Goal: Task Accomplishment & Management: Complete application form

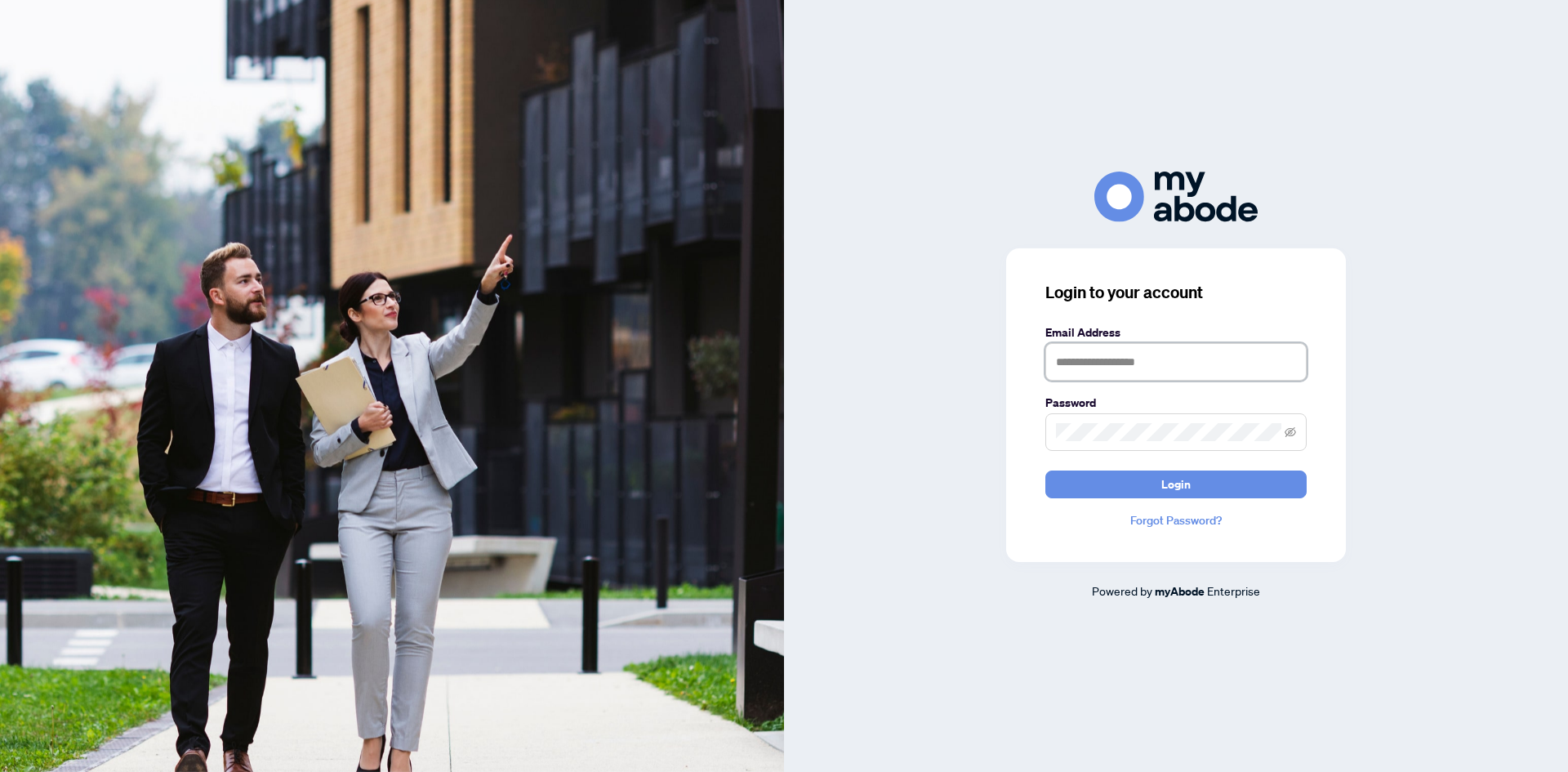
click at [1158, 362] on input "text" at bounding box center [1176, 362] width 261 height 38
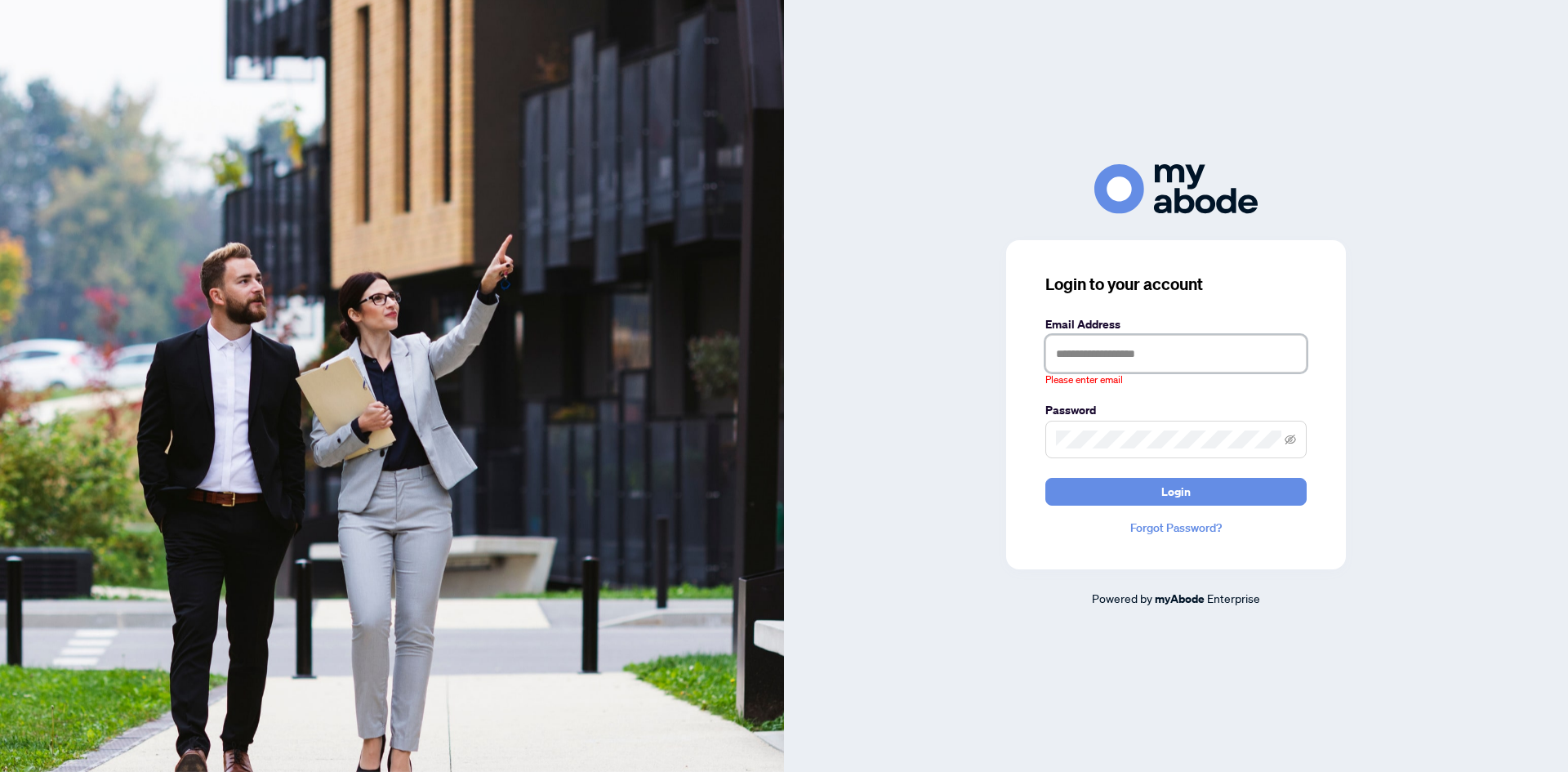
type input "**********"
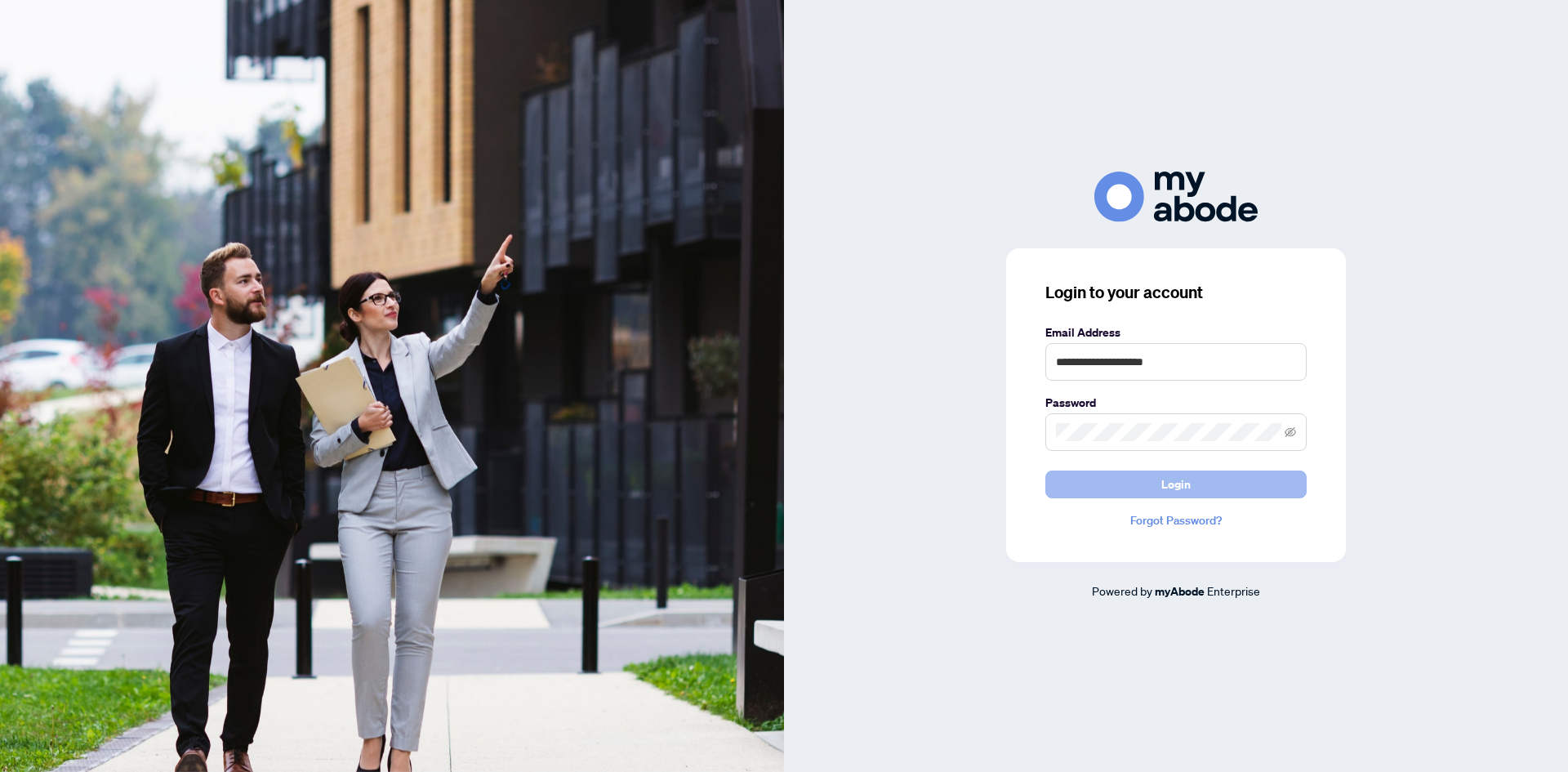
click at [1123, 490] on button "Login" at bounding box center [1176, 484] width 261 height 28
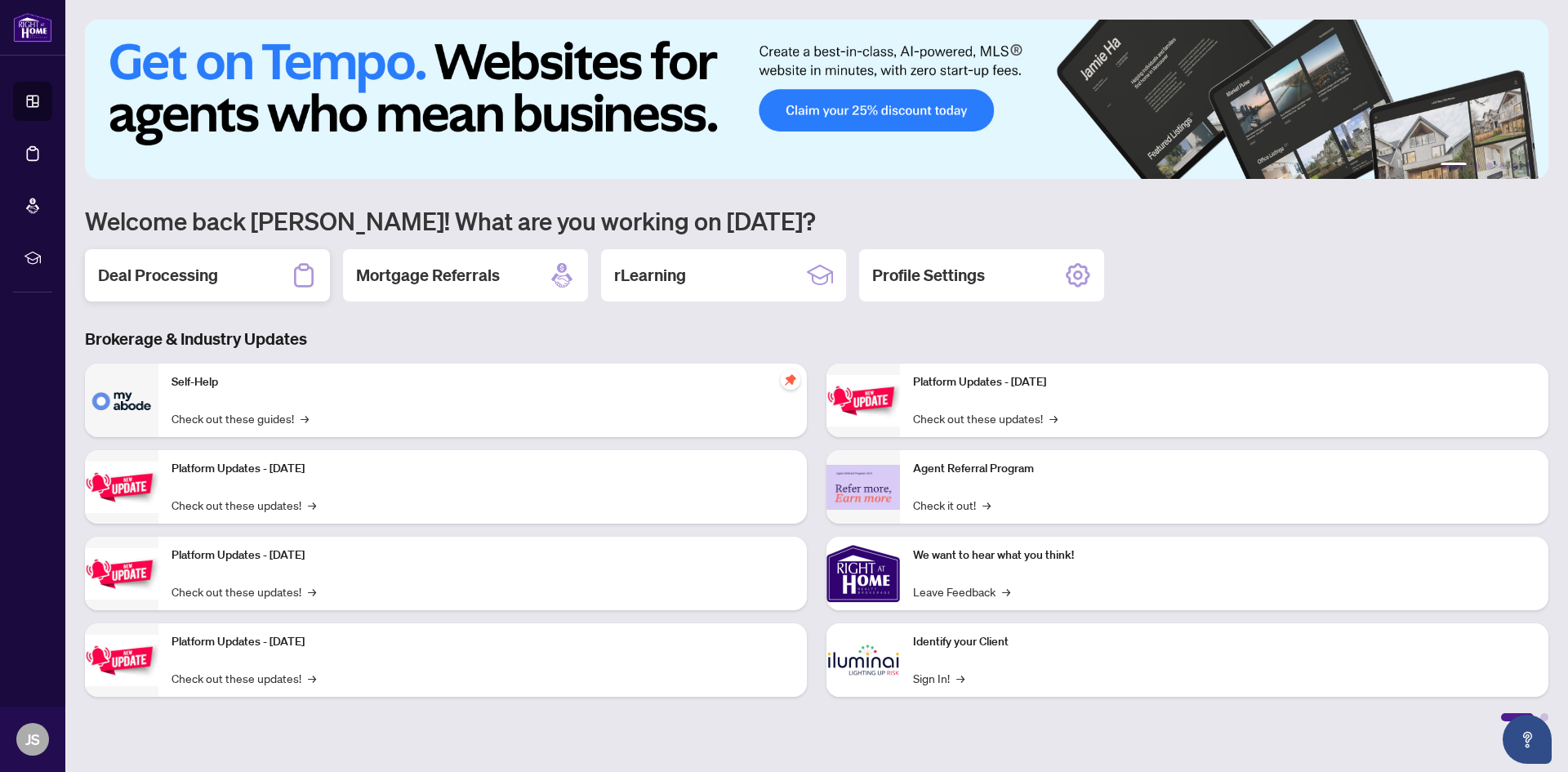
click at [140, 295] on div "Deal Processing" at bounding box center [207, 275] width 245 height 52
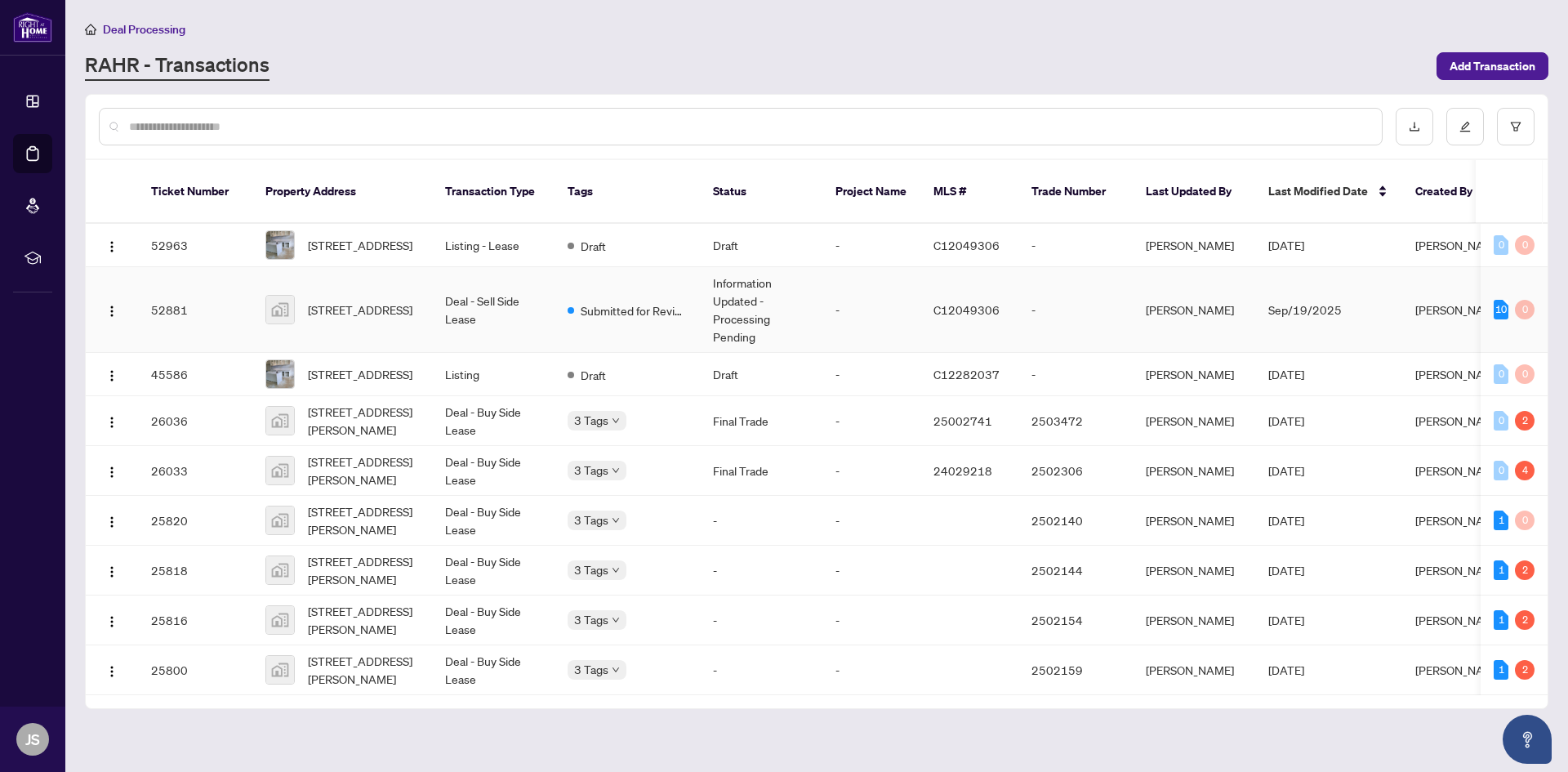
click at [1382, 329] on td "Sep/19/2025" at bounding box center [1329, 310] width 147 height 86
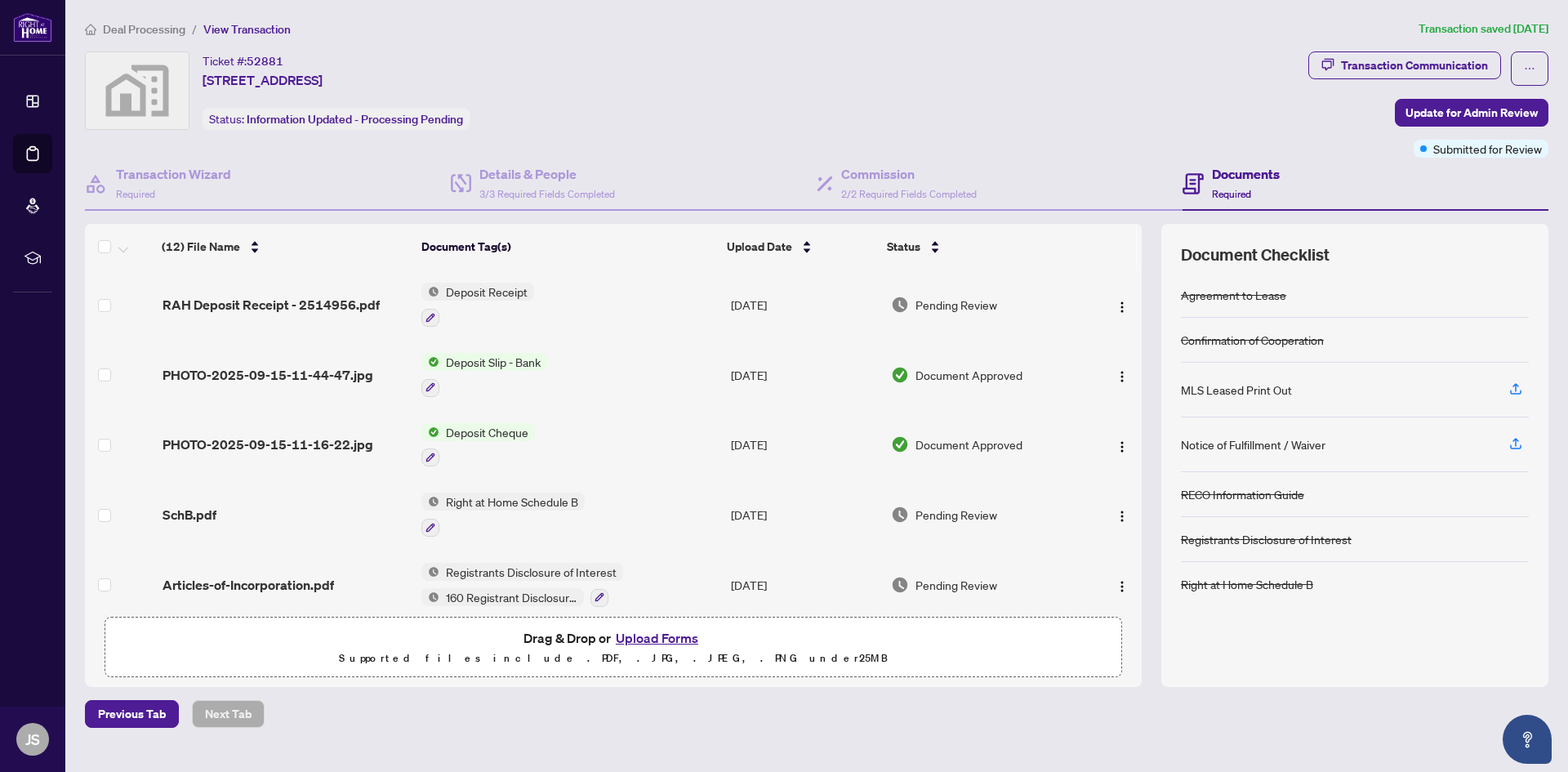
click at [678, 644] on button "Upload Forms" at bounding box center [657, 637] width 92 height 21
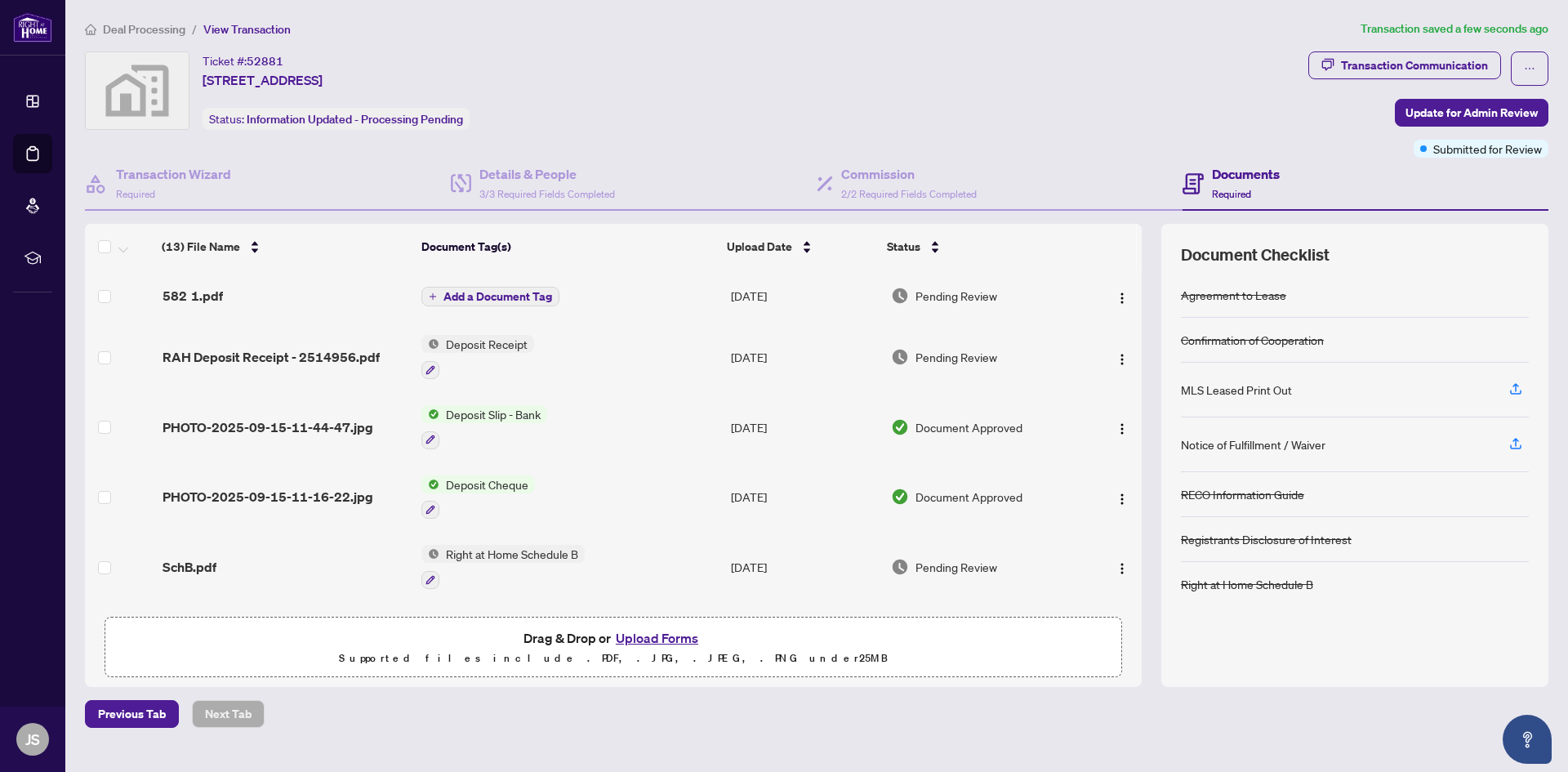
click at [556, 291] on button "Add a Document Tag" at bounding box center [491, 296] width 138 height 19
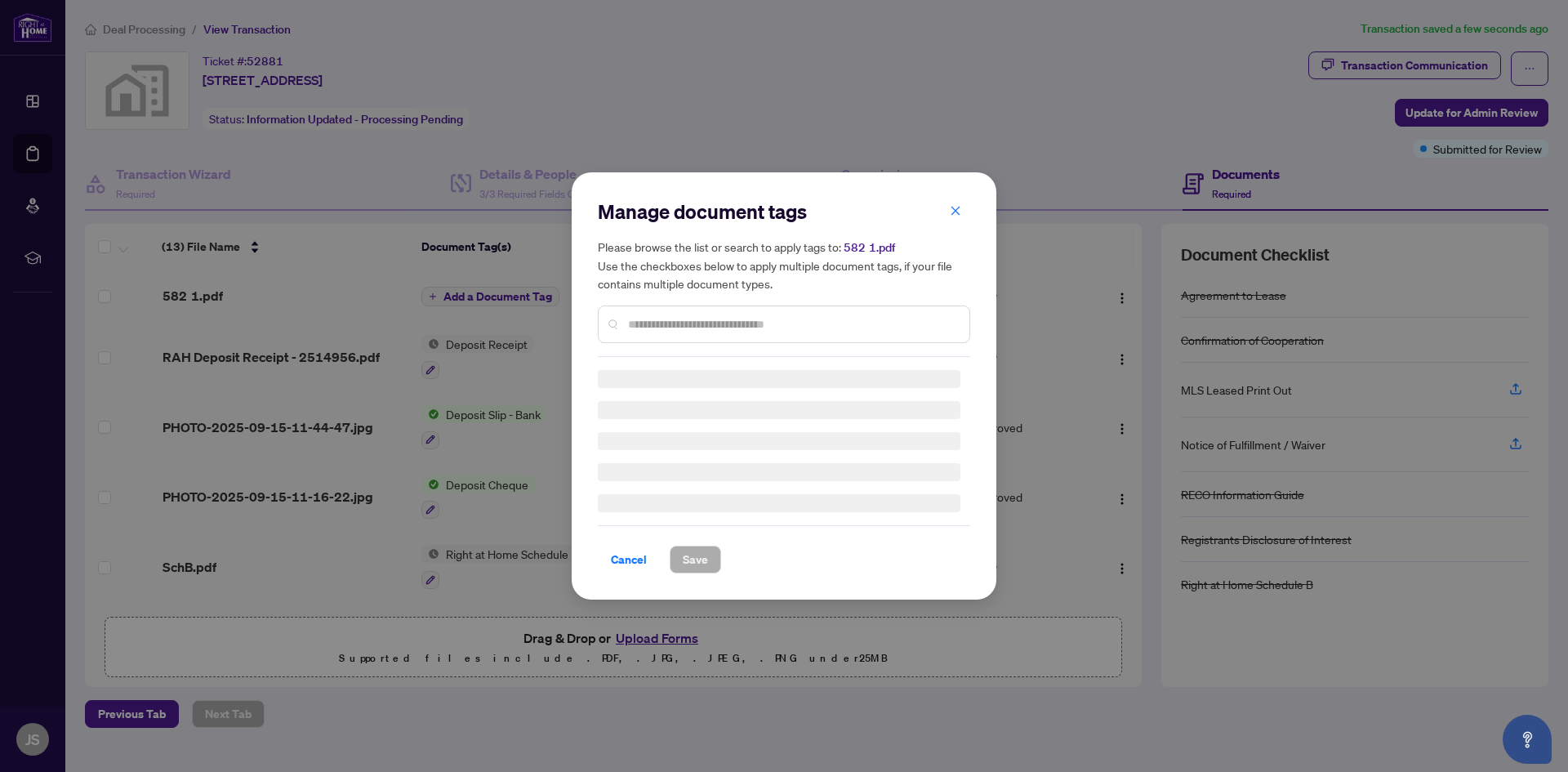
click at [633, 322] on div "Manage document tags Please browse the list or search to apply tags to: 582 1.p…" at bounding box center [784, 277] width 373 height 158
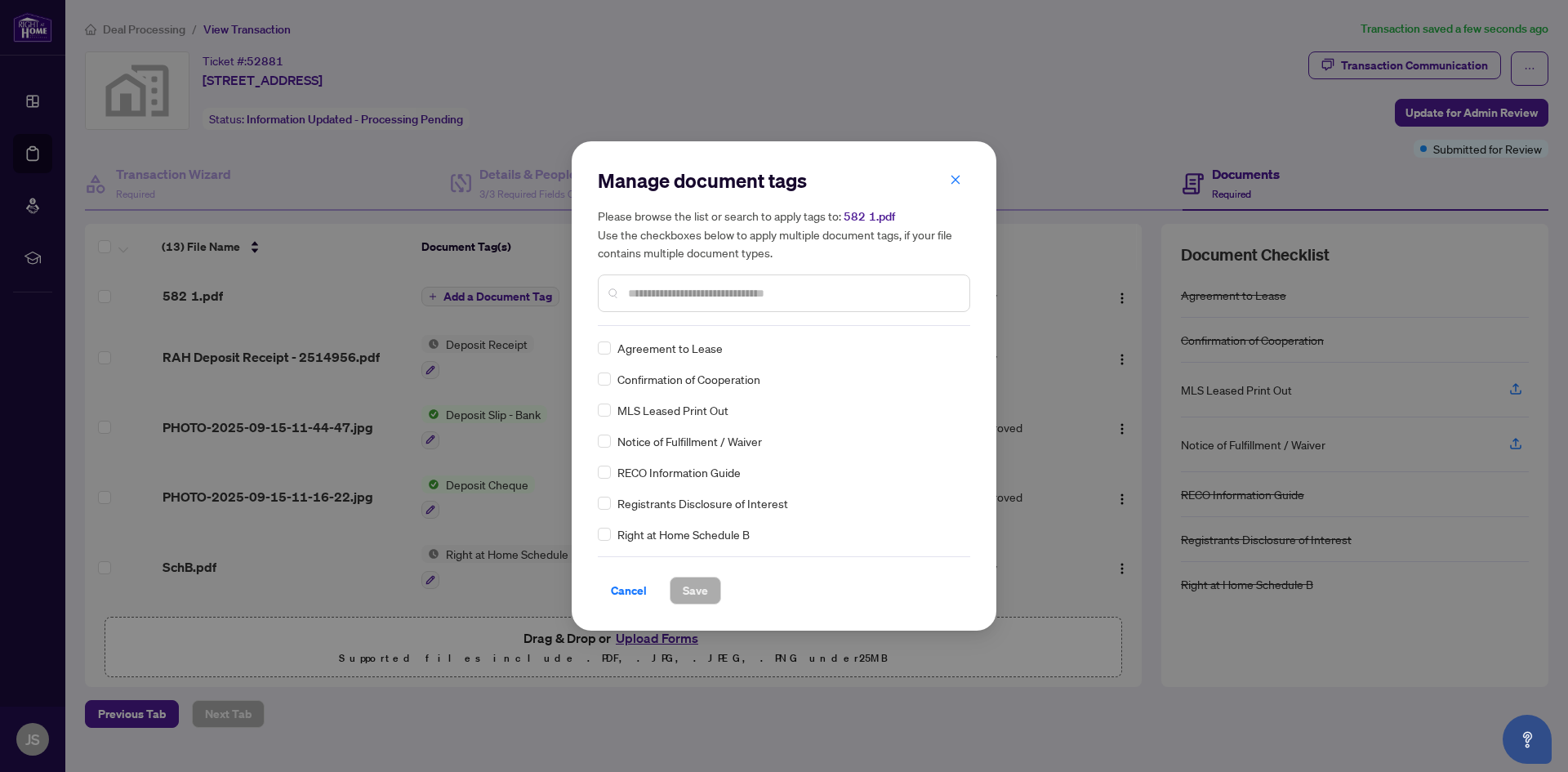
click at [654, 302] on div at bounding box center [784, 293] width 373 height 38
click at [664, 295] on input "text" at bounding box center [792, 292] width 328 height 18
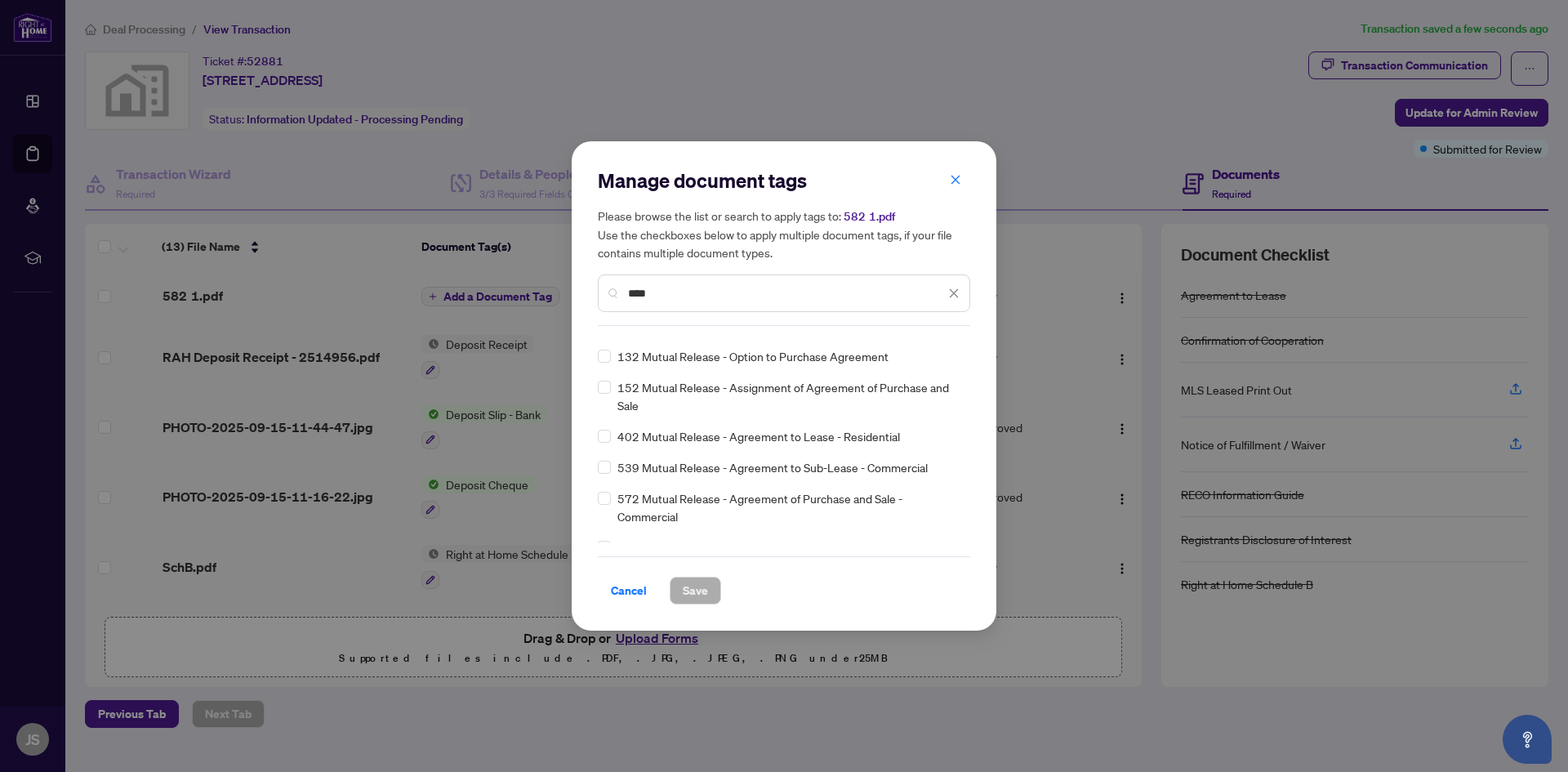
scroll to position [36, 0]
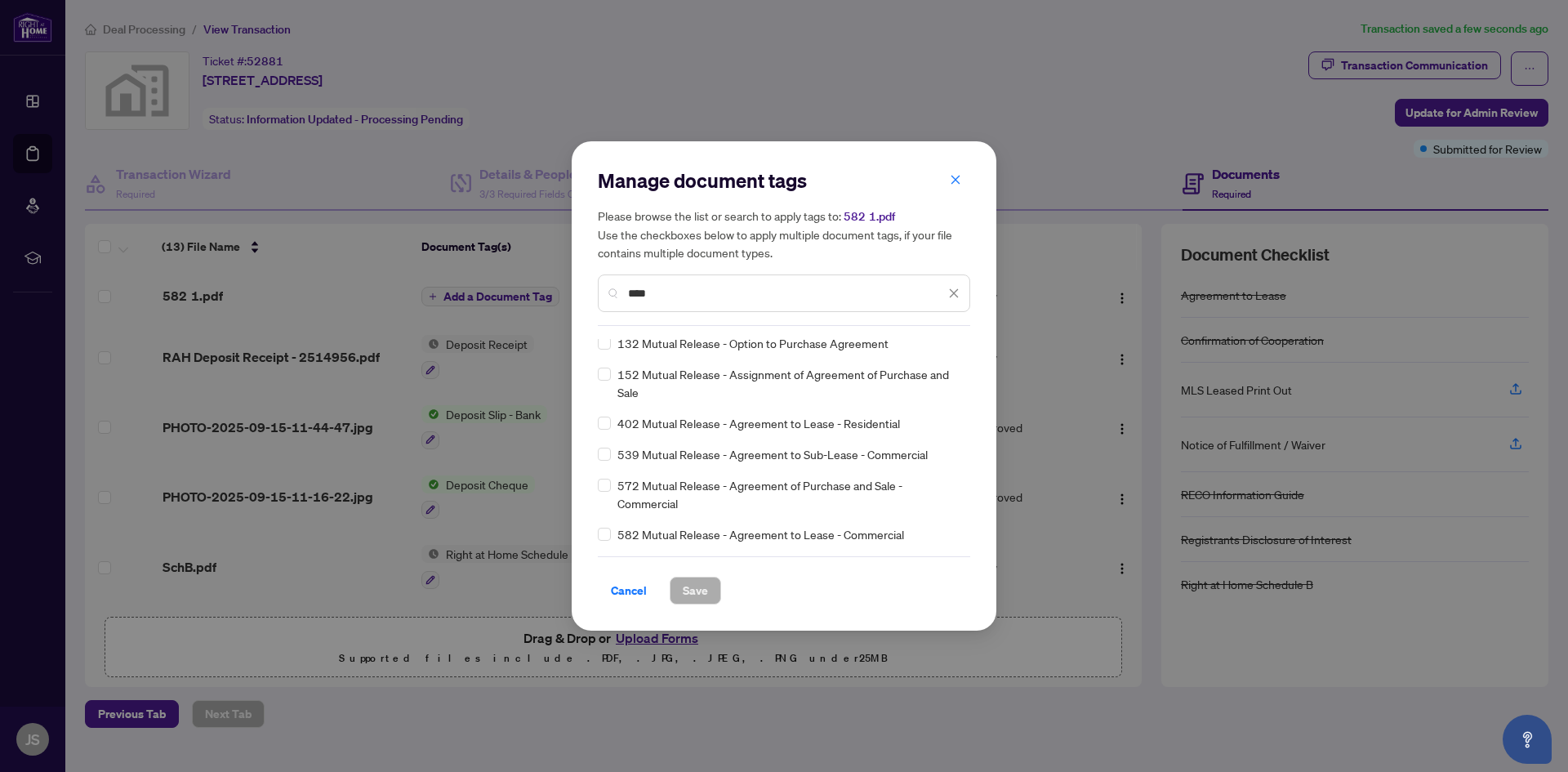
type input "****"
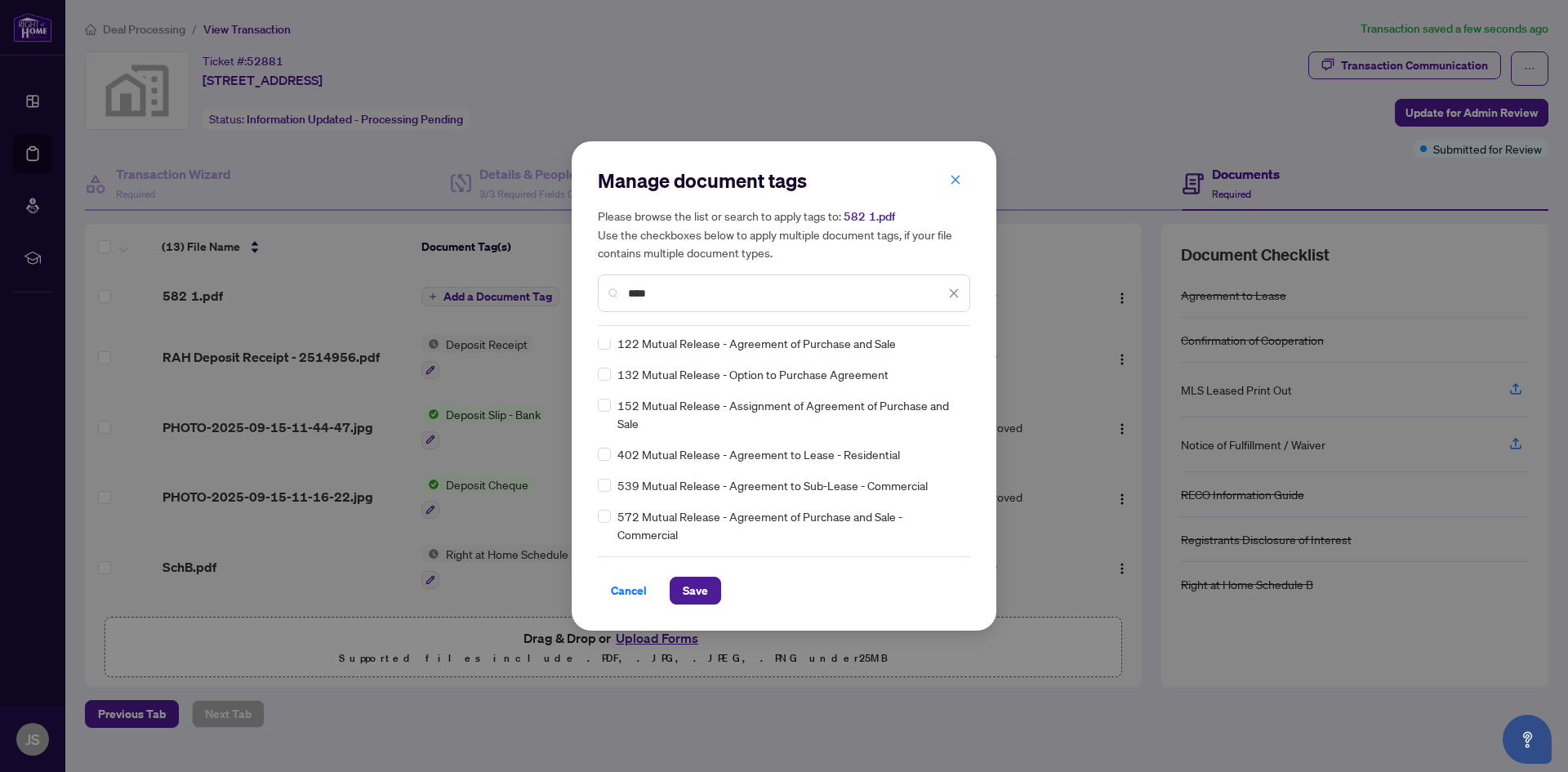
scroll to position [0, 0]
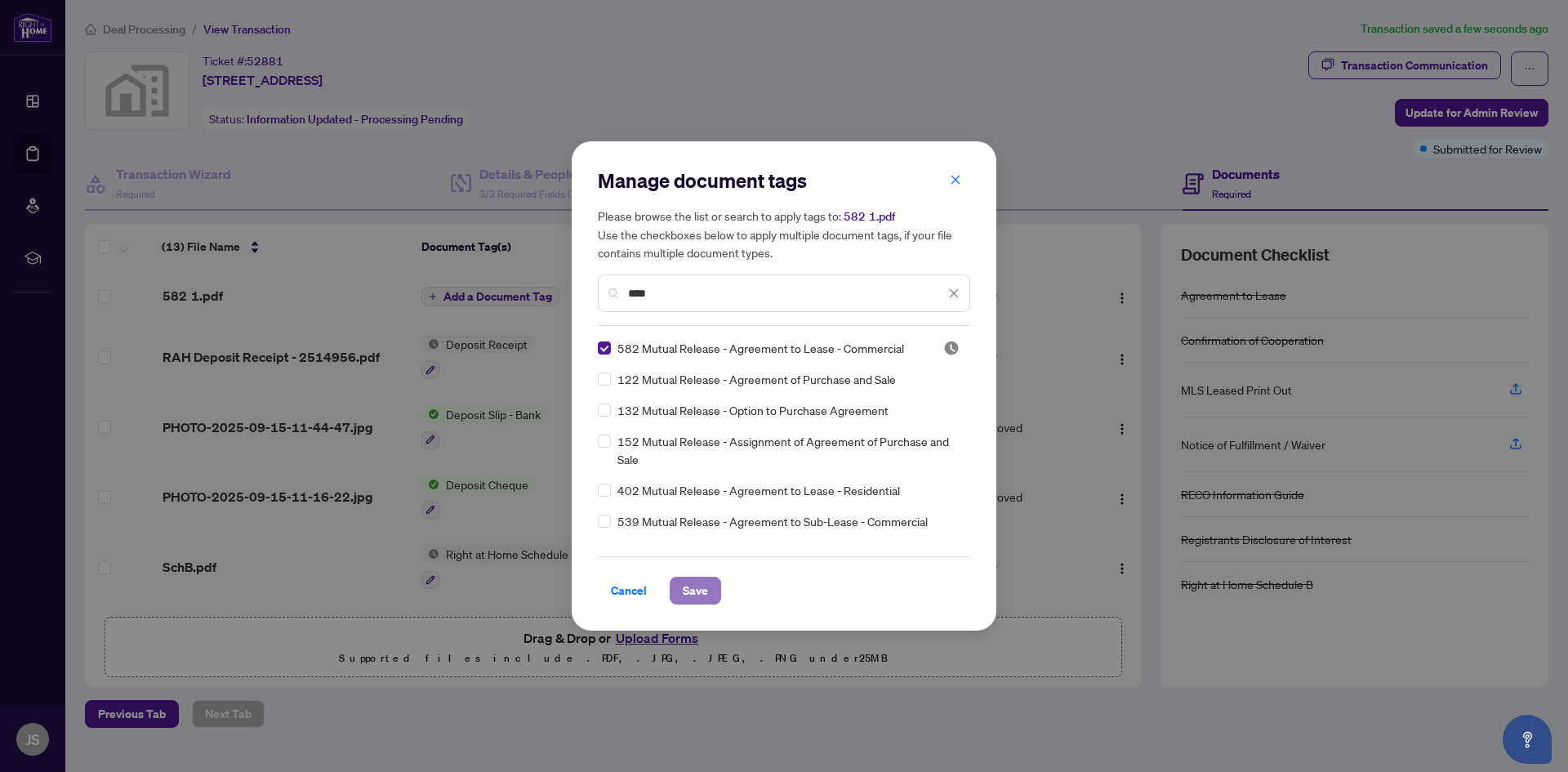
click at [685, 592] on span "Save" at bounding box center [695, 590] width 25 height 26
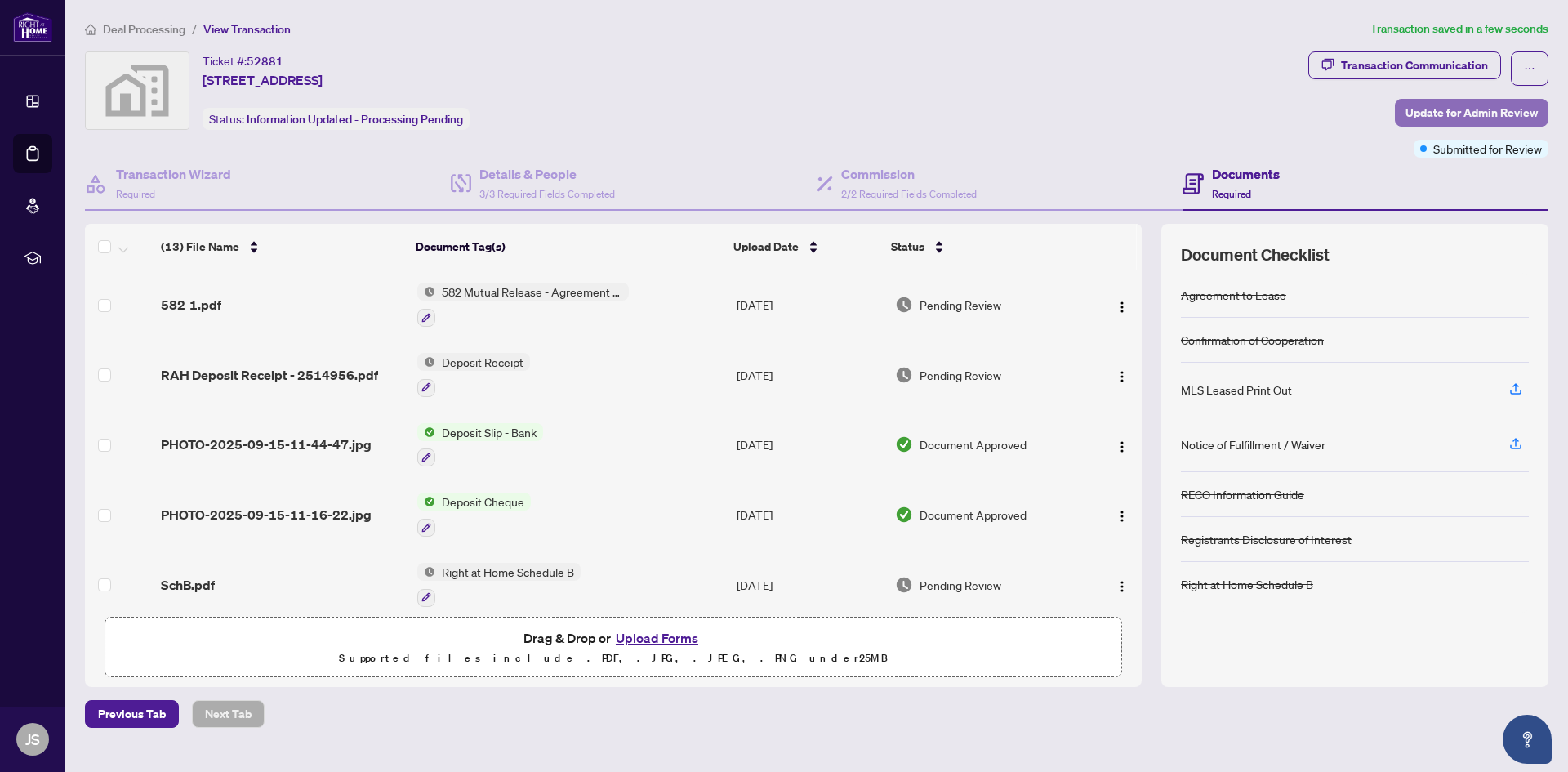
click at [1474, 115] on span "Update for Admin Review" at bounding box center [1471, 112] width 132 height 26
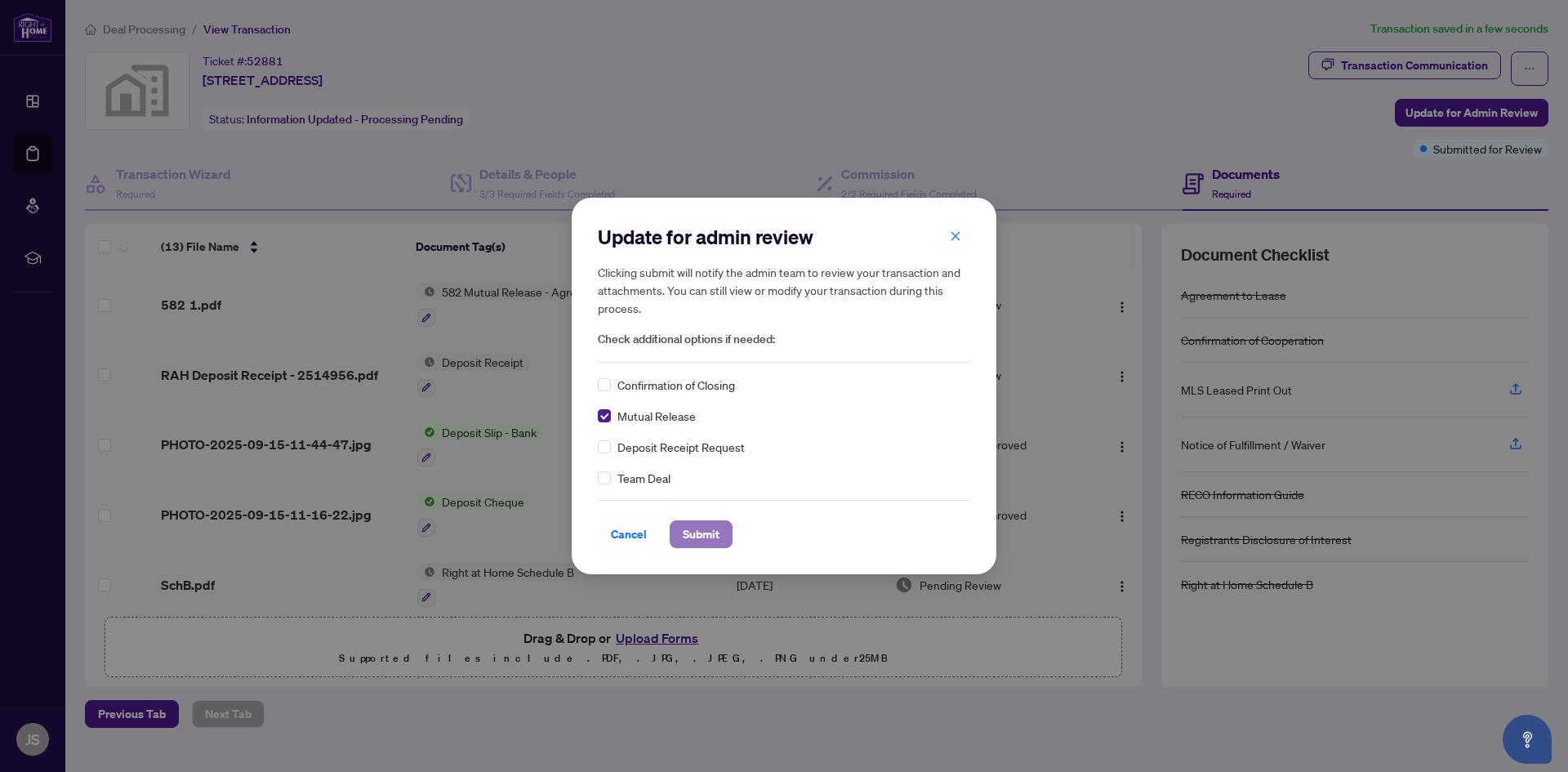
click at [705, 543] on span "Submit" at bounding box center [701, 533] width 37 height 26
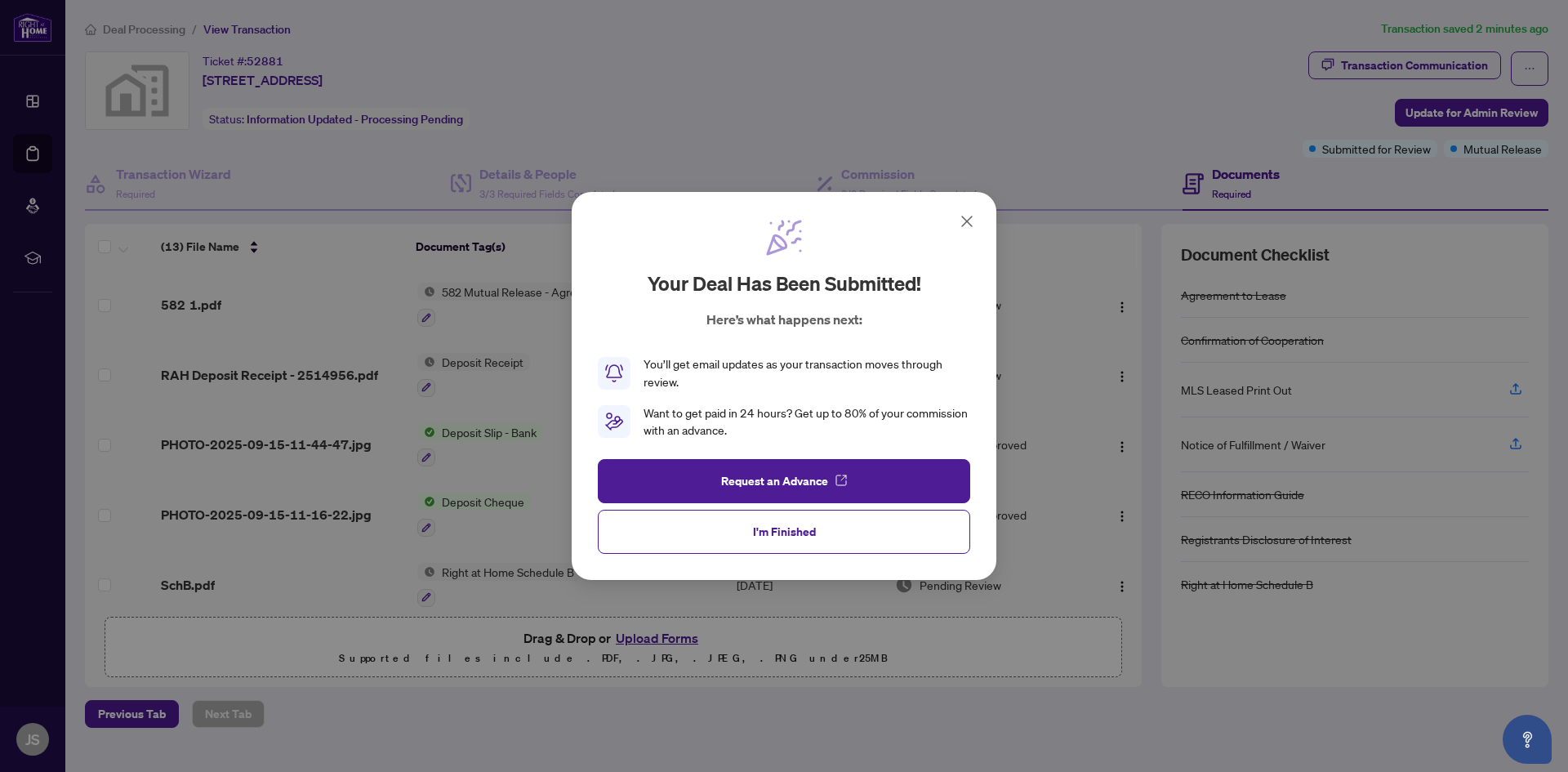
click at [969, 215] on icon at bounding box center [966, 221] width 19 height 19
